Goal: Task Accomplishment & Management: Manage account settings

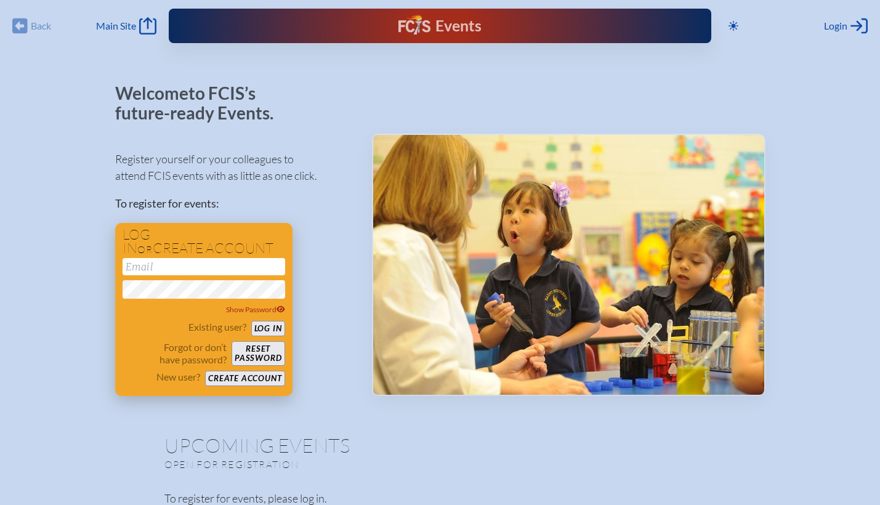
click at [216, 270] on input "email" at bounding box center [204, 266] width 163 height 17
click at [251, 321] on button "Log in" at bounding box center [268, 328] width 34 height 15
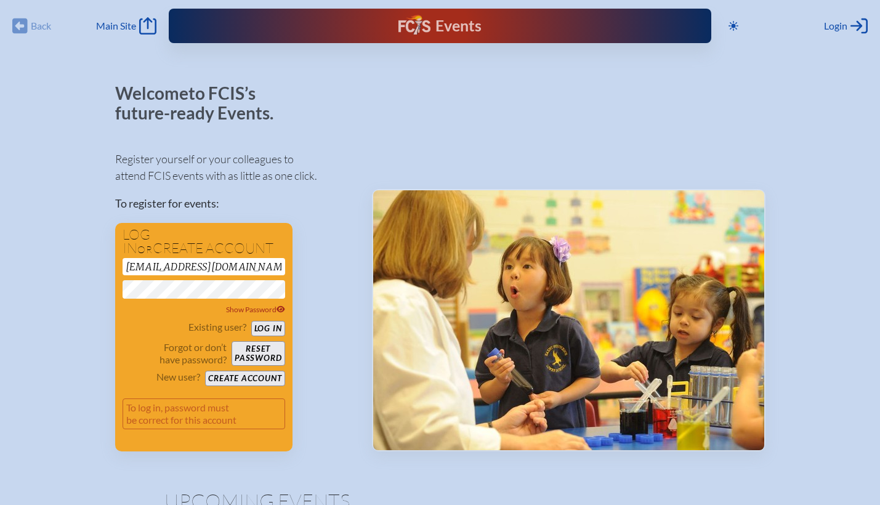
click at [251, 321] on button "Log in" at bounding box center [268, 328] width 34 height 15
drag, startPoint x: 269, startPoint y: 267, endPoint x: 195, endPoint y: 265, distance: 74.5
click at [195, 265] on input "desireeadams1530@gmail.com" at bounding box center [204, 266] width 163 height 17
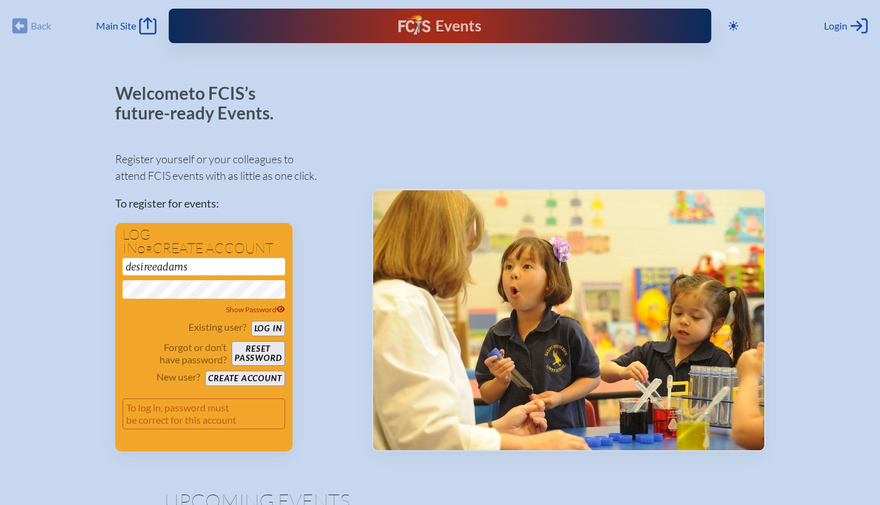
click at [251, 321] on button "Log in" at bounding box center [268, 328] width 34 height 15
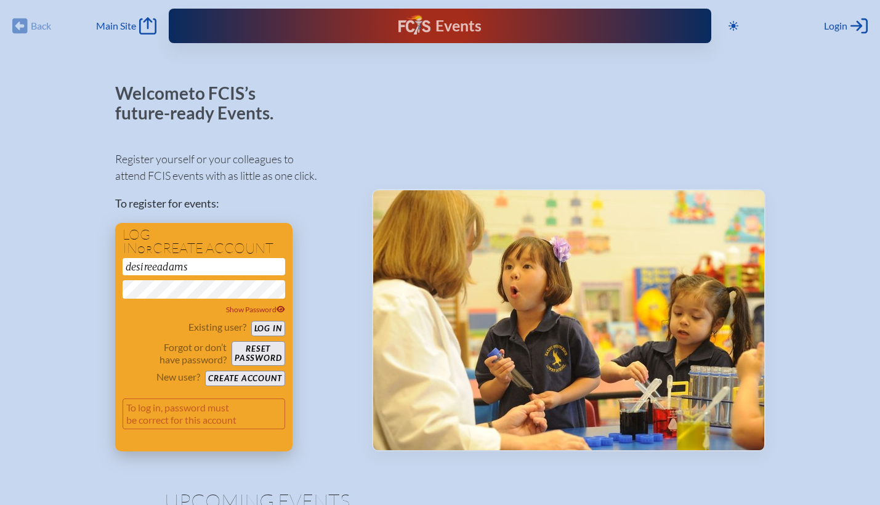
click at [194, 265] on input "desireeadams" at bounding box center [204, 266] width 163 height 17
drag, startPoint x: 194, startPoint y: 265, endPoint x: 89, endPoint y: 270, distance: 105.4
click at [215, 265] on input "dadams@palmertirnity.org" at bounding box center [204, 266] width 163 height 17
type input "[EMAIL_ADDRESS][DOMAIN_NAME]"
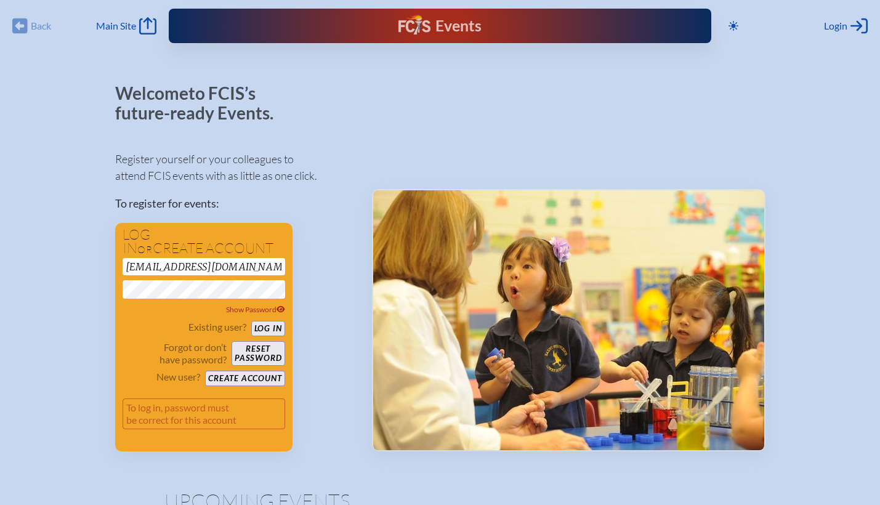
click at [251, 321] on button "Log in" at bounding box center [268, 328] width 34 height 15
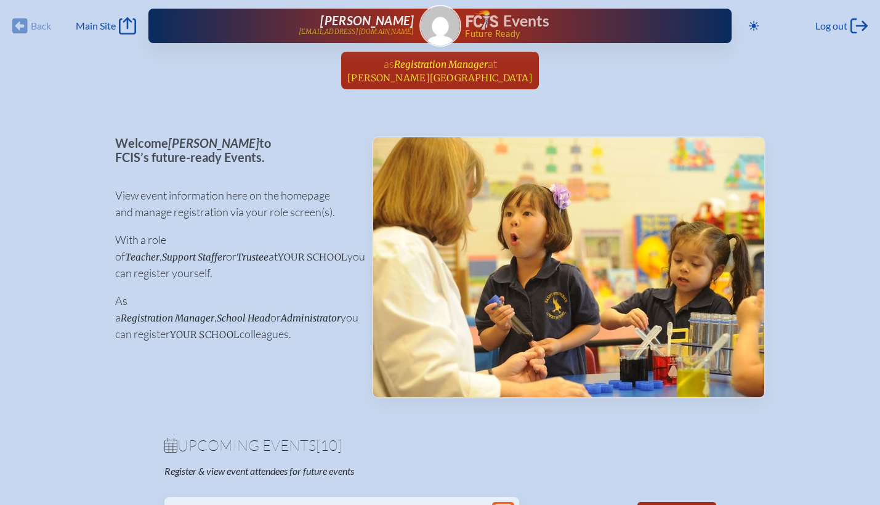
click at [441, 72] on span "[PERSON_NAME][GEOGRAPHIC_DATA]" at bounding box center [439, 78] width 185 height 12
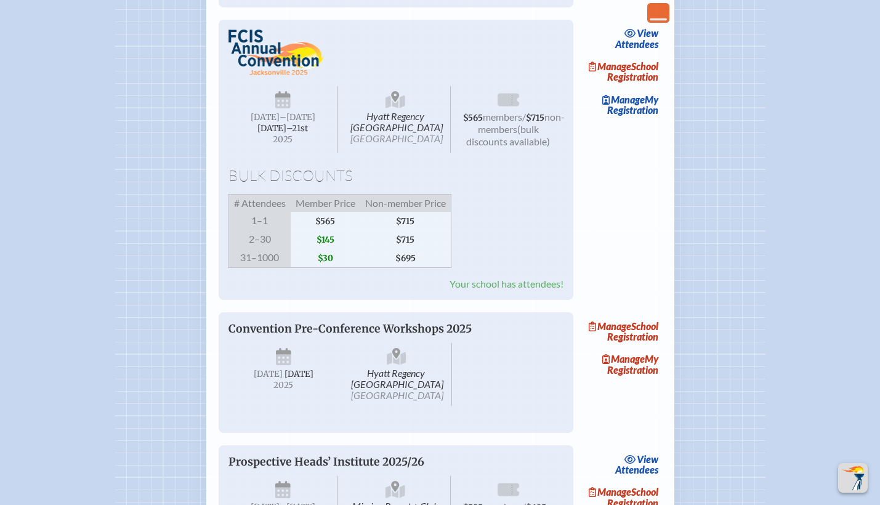
scroll to position [1146, 0]
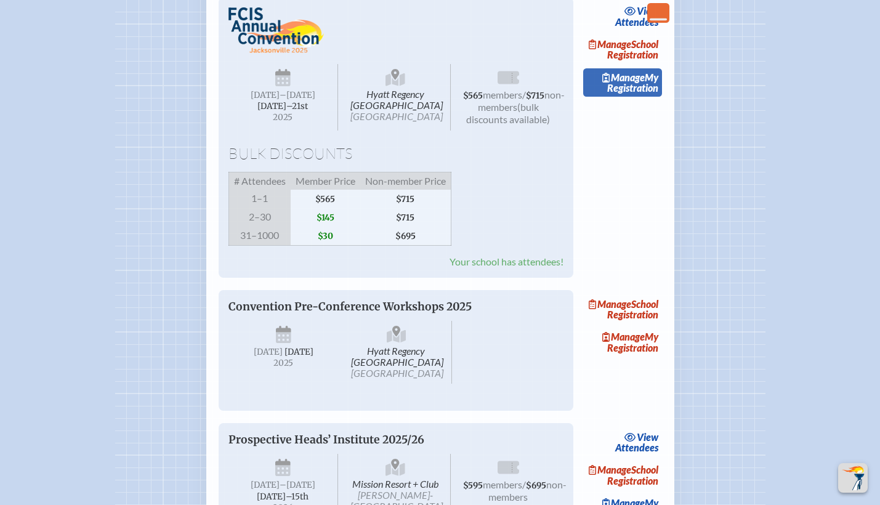
click at [626, 97] on link "Manage My Registration" at bounding box center [622, 82] width 79 height 28
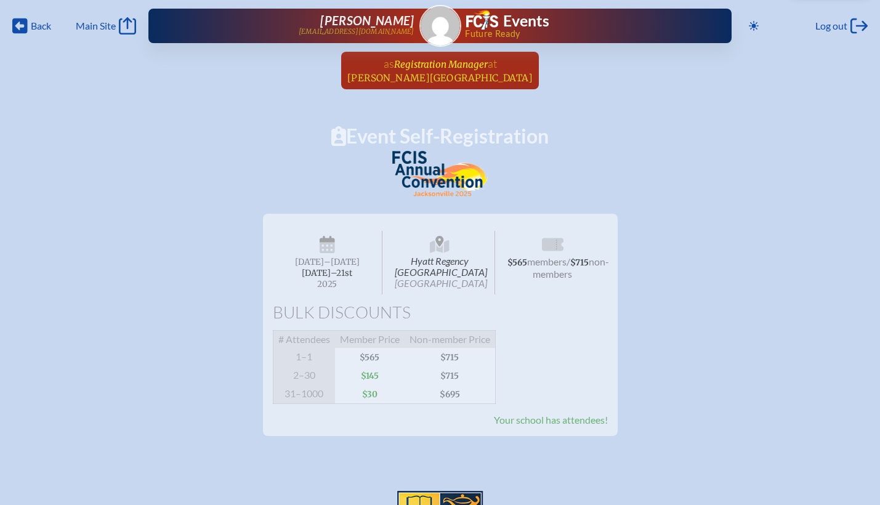
click at [461, 70] on span "Registration Manager" at bounding box center [441, 64] width 94 height 12
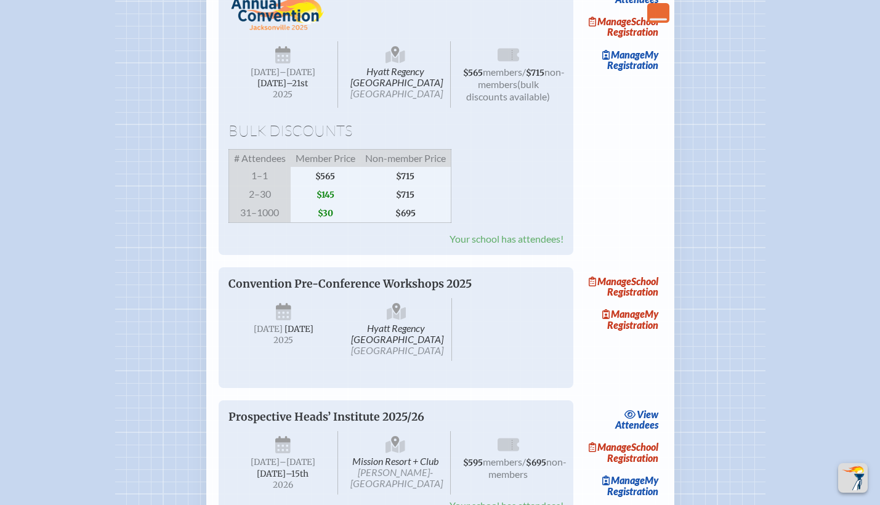
scroll to position [1104, 0]
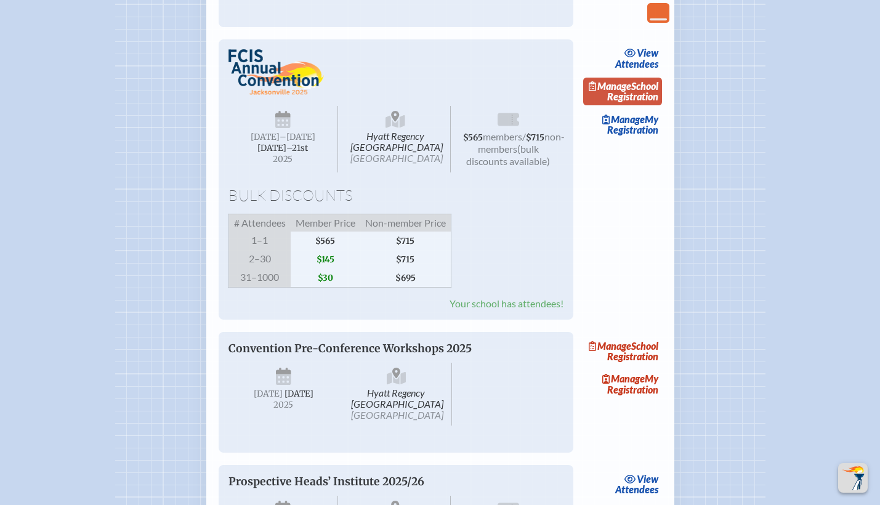
click at [647, 106] on link "Manage School Registration" at bounding box center [622, 92] width 79 height 28
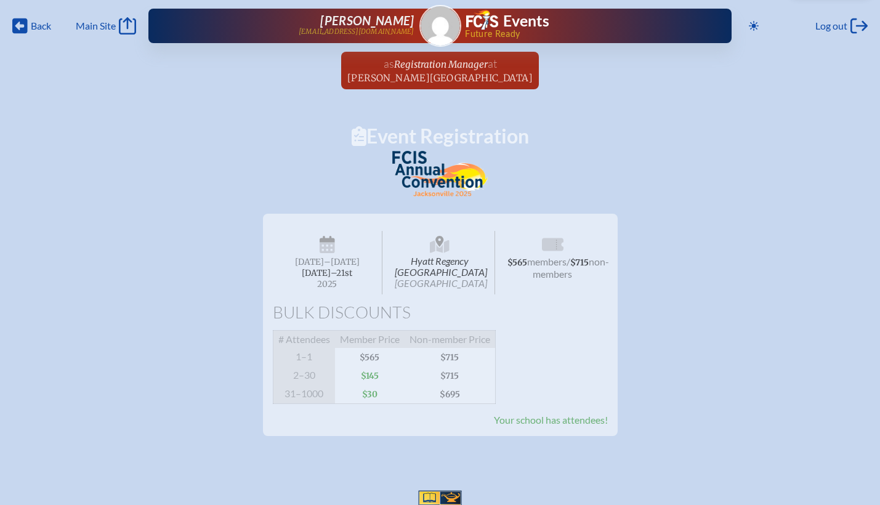
scroll to position [142, 0]
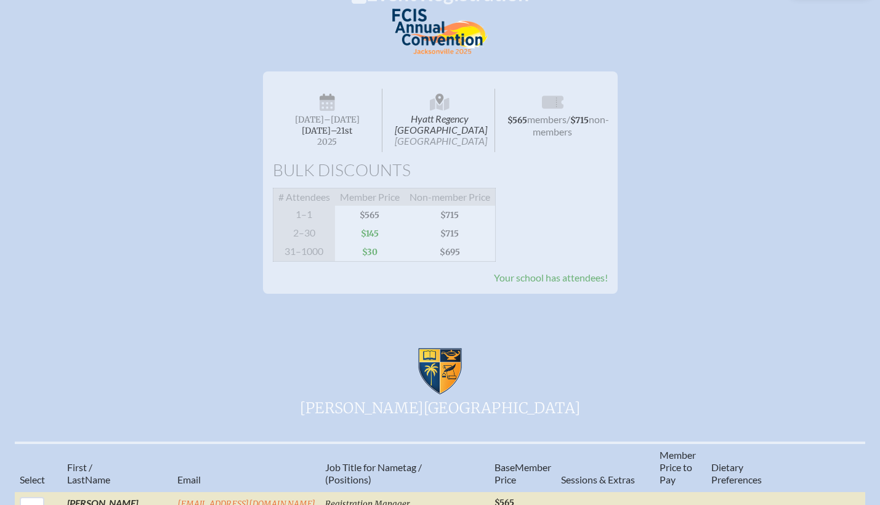
click at [445, 122] on span "Hyatt Regency [GEOGRAPHIC_DATA] [GEOGRAPHIC_DATA]" at bounding box center [440, 120] width 110 height 63
click at [556, 139] on span "$565 members / $715 non-members" at bounding box center [553, 120] width 110 height 63
click at [551, 283] on span "Your school has attendees!" at bounding box center [551, 278] width 114 height 12
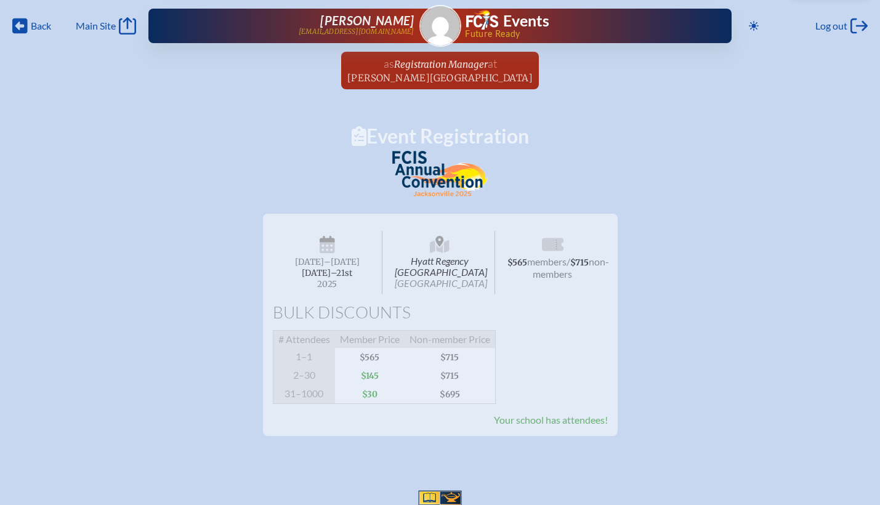
scroll to position [1, 0]
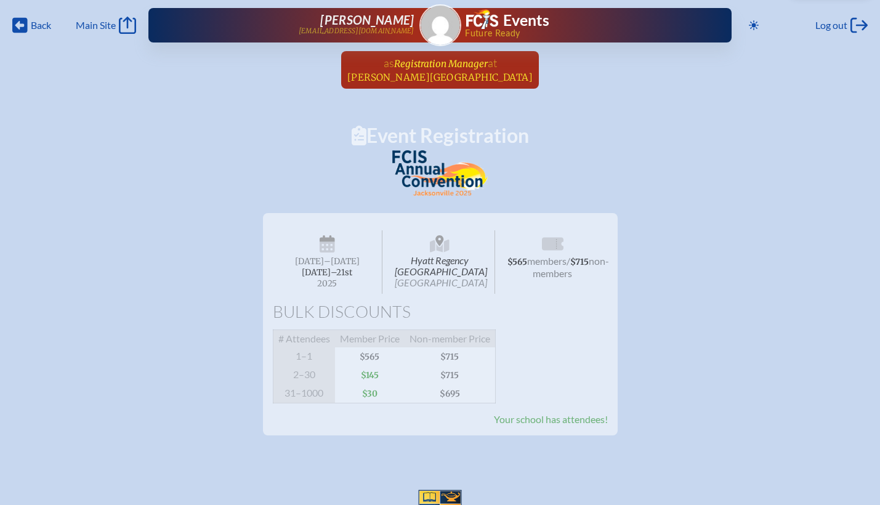
click at [443, 64] on span "Registration Manager" at bounding box center [441, 64] width 94 height 12
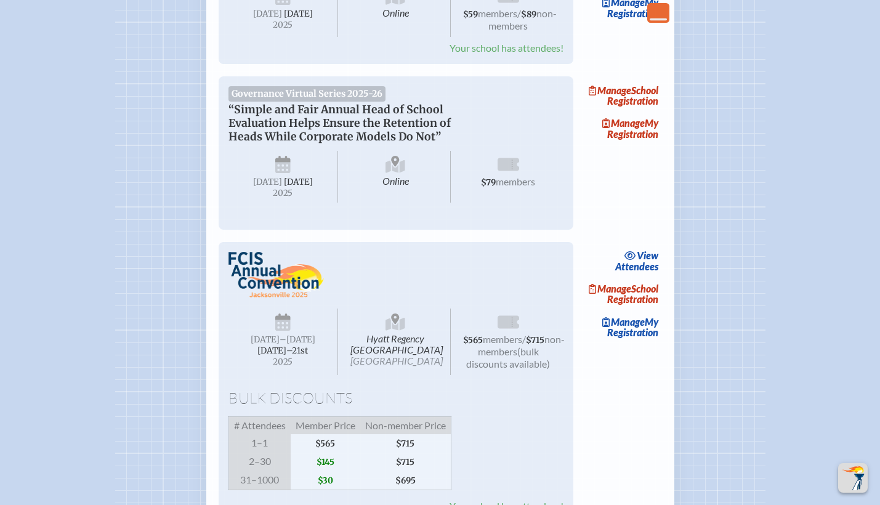
scroll to position [939, 0]
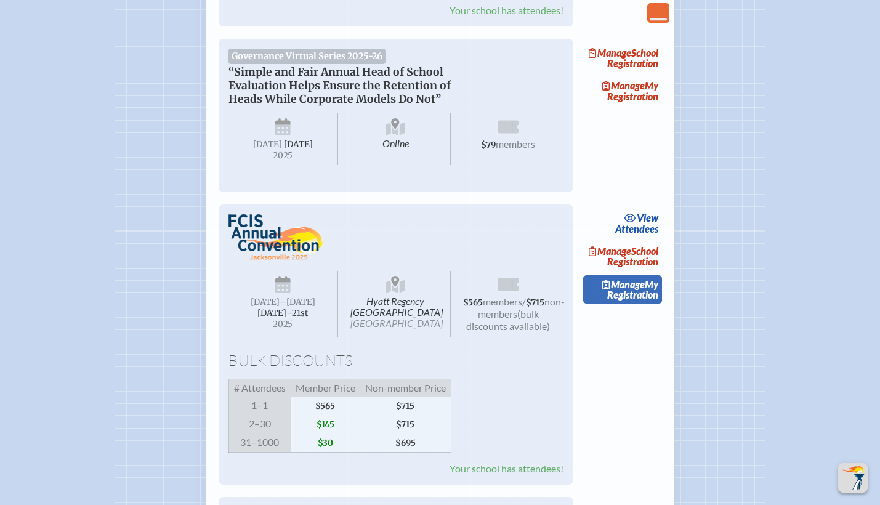
click at [650, 304] on link "Manage My Registration" at bounding box center [622, 289] width 79 height 28
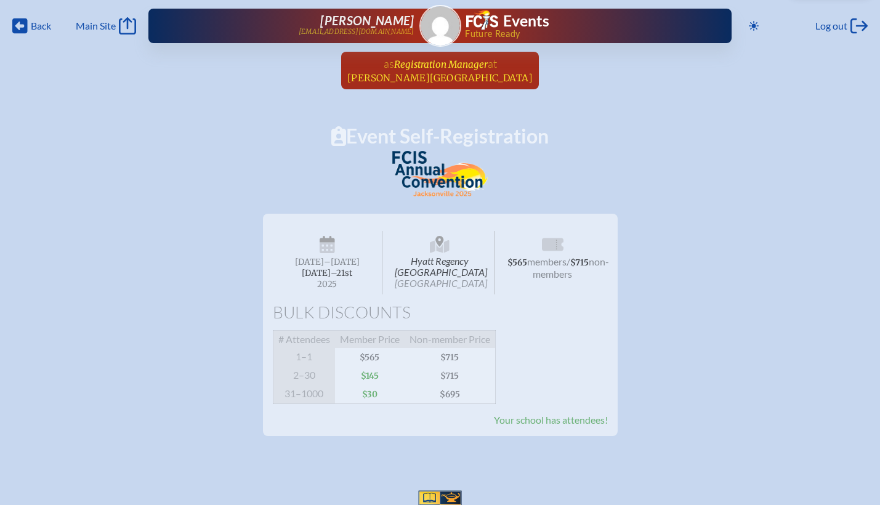
click at [441, 83] on span "[PERSON_NAME][GEOGRAPHIC_DATA]" at bounding box center [439, 78] width 185 height 12
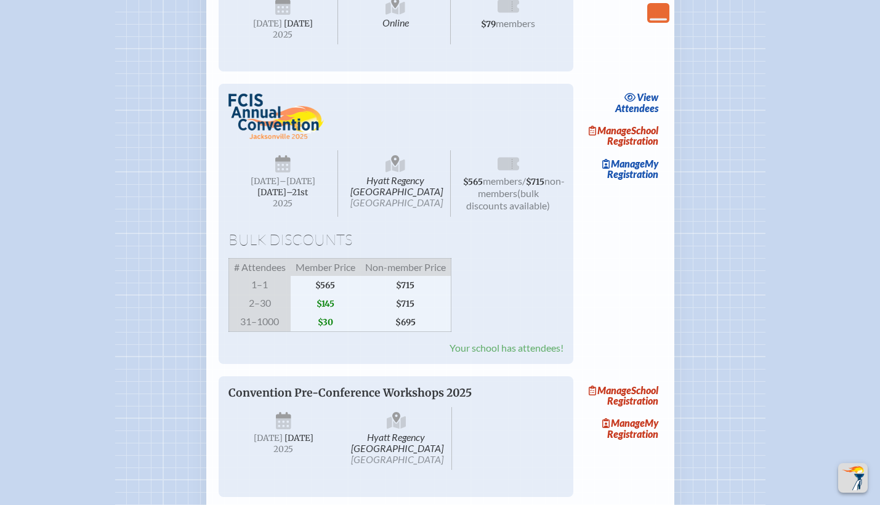
scroll to position [1058, 0]
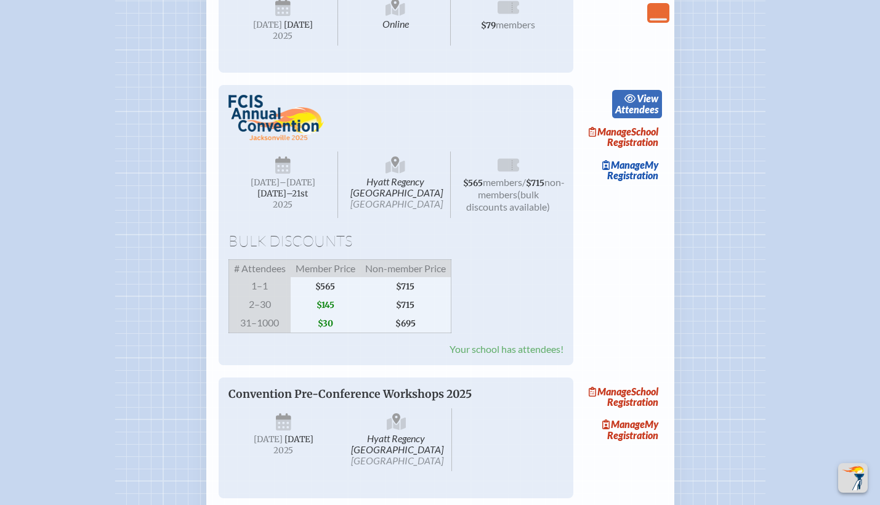
click at [639, 118] on link "view Attendees" at bounding box center [637, 104] width 50 height 28
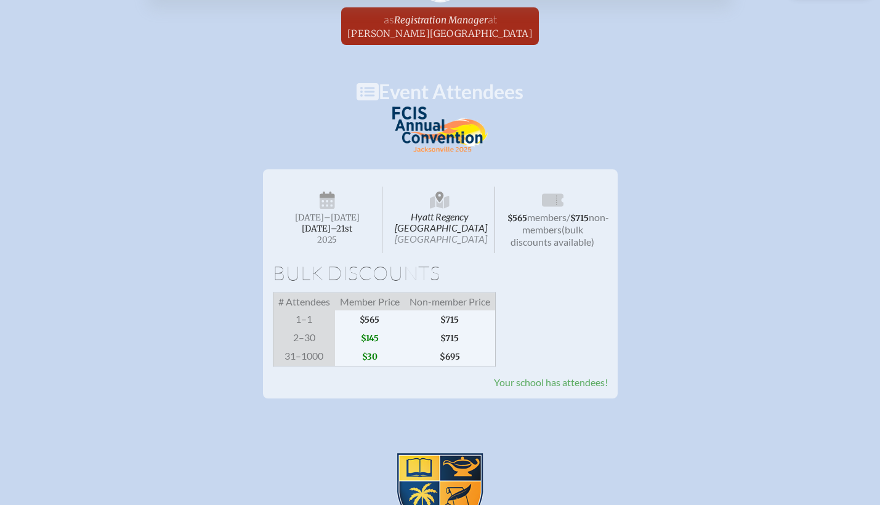
scroll to position [28, 0]
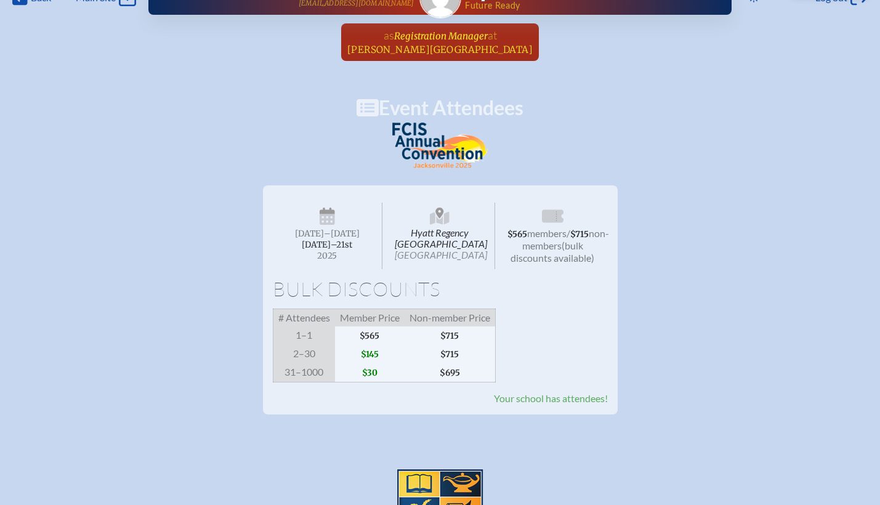
click at [449, 38] on span "Registration Manager" at bounding box center [441, 36] width 94 height 12
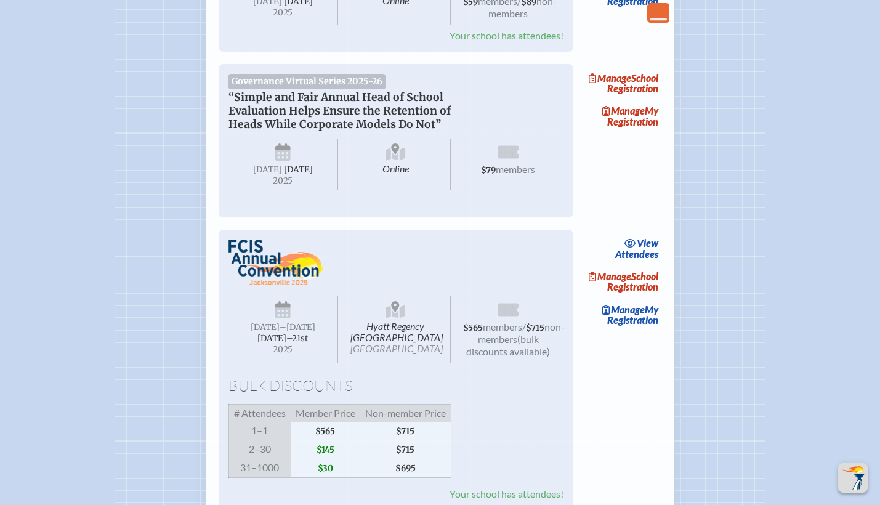
scroll to position [921, 0]
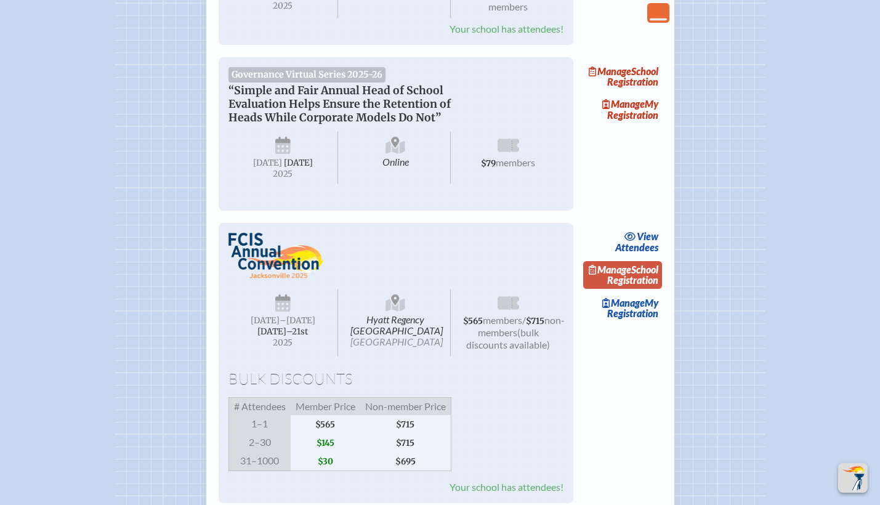
click at [634, 289] on link "Manage School Registration" at bounding box center [622, 275] width 79 height 28
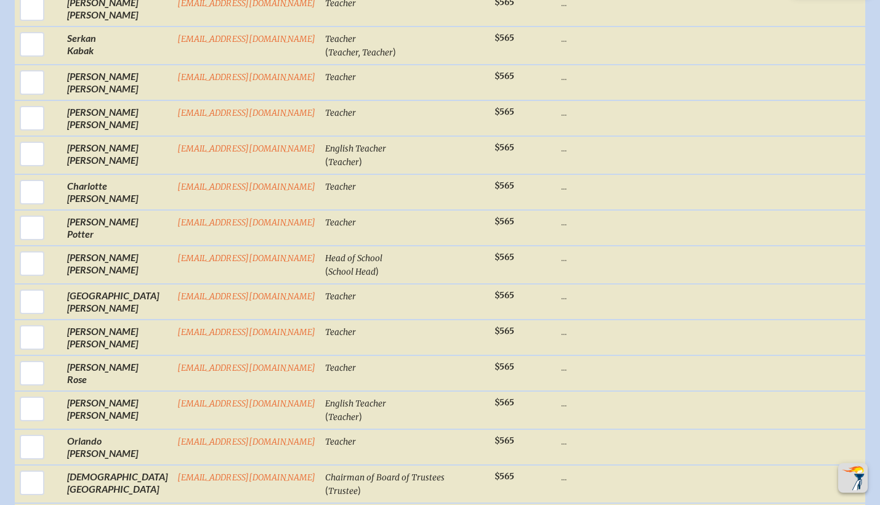
scroll to position [1245, 0]
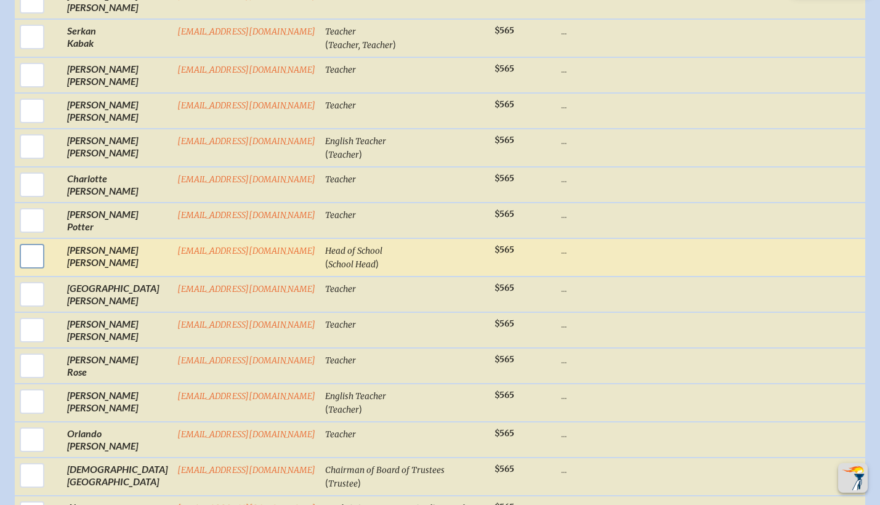
click at [18, 254] on input "checkbox" at bounding box center [32, 256] width 31 height 31
checkbox input "true"
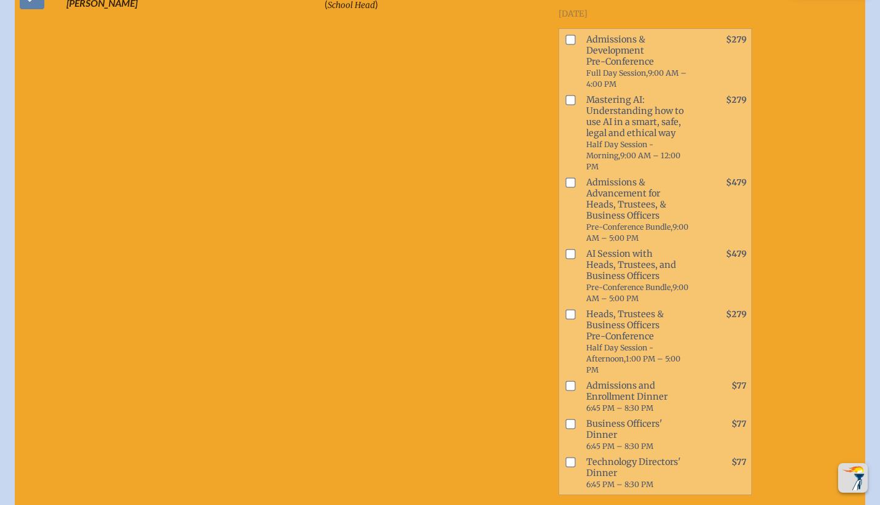
scroll to position [1505, 0]
drag, startPoint x: 361, startPoint y: 166, endPoint x: 276, endPoint y: 289, distance: 149.5
click at [276, 289] on td "[EMAIL_ADDRESS][DOMAIN_NAME]" at bounding box center [246, 375] width 148 height 794
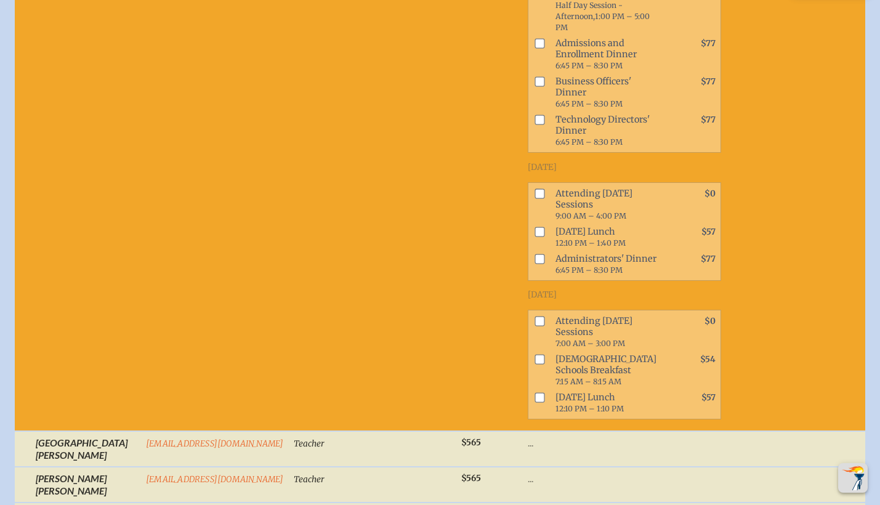
scroll to position [1722, 0]
